Goal: Navigation & Orientation: Go to known website

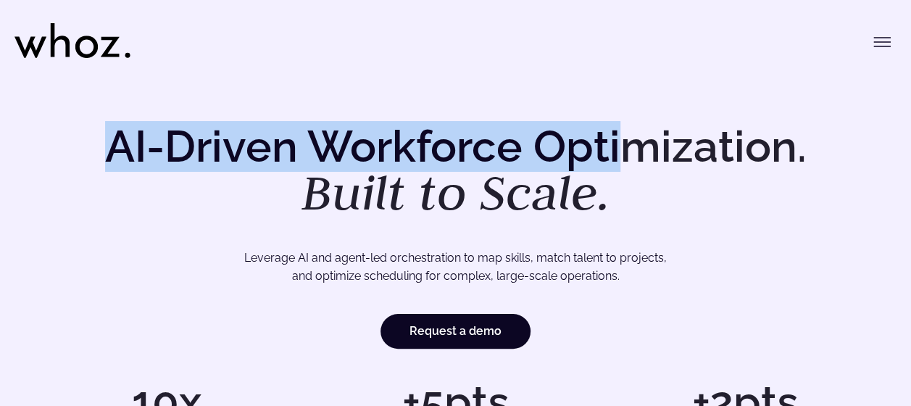
drag, startPoint x: 631, startPoint y: 100, endPoint x: 470, endPoint y: 56, distance: 166.2
click at [891, 35] on button "Toggle menu" at bounding box center [882, 42] width 29 height 29
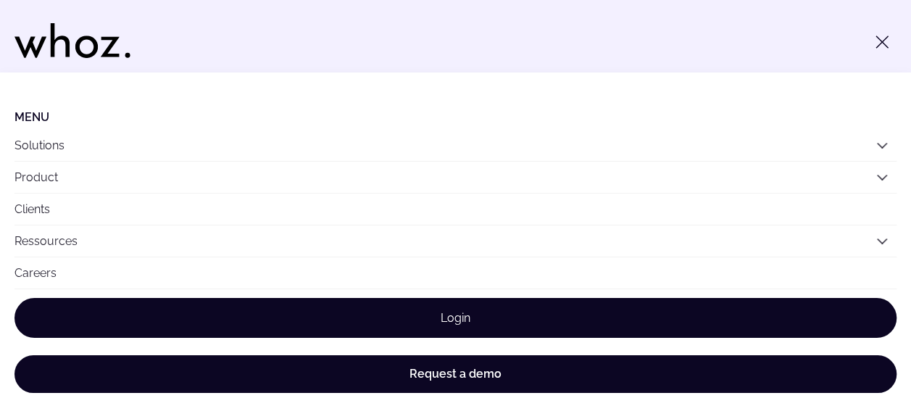
click at [536, 306] on link "Login" at bounding box center [455, 318] width 882 height 40
click at [519, 316] on link "Login" at bounding box center [455, 318] width 882 height 40
